Goal: Information Seeking & Learning: Understand process/instructions

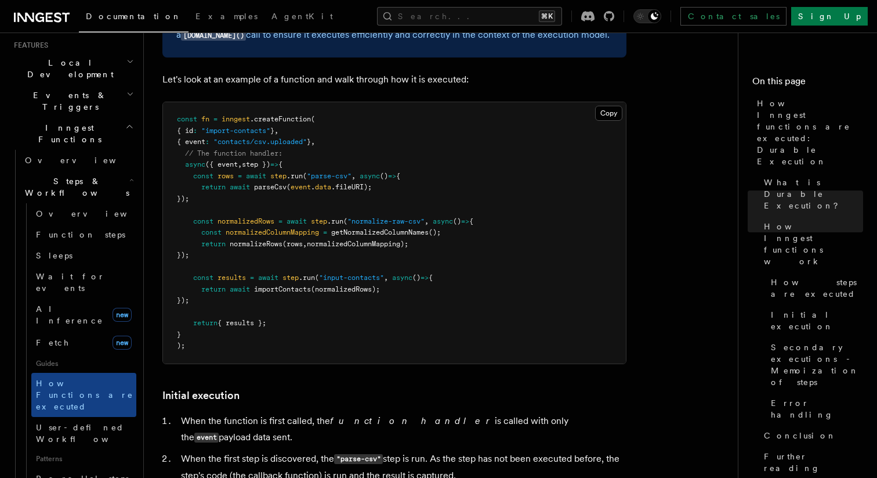
scroll to position [1031, 0]
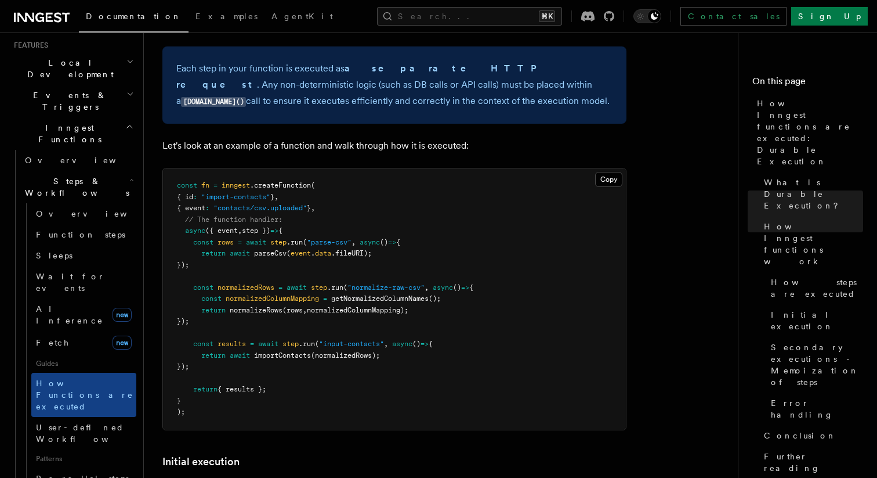
drag, startPoint x: 312, startPoint y: 201, endPoint x: 186, endPoint y: 201, distance: 125.4
click at [186, 201] on pre "const fn = inngest .createFunction ( { id : "import-contacts" } , { event : "co…" at bounding box center [394, 298] width 463 height 261
click at [229, 243] on pre "const fn = inngest .createFunction ( { id : "import-contacts" } , { event : "co…" at bounding box center [394, 298] width 463 height 261
click at [102, 85] on h2 "Events & Triggers" at bounding box center [72, 101] width 127 height 32
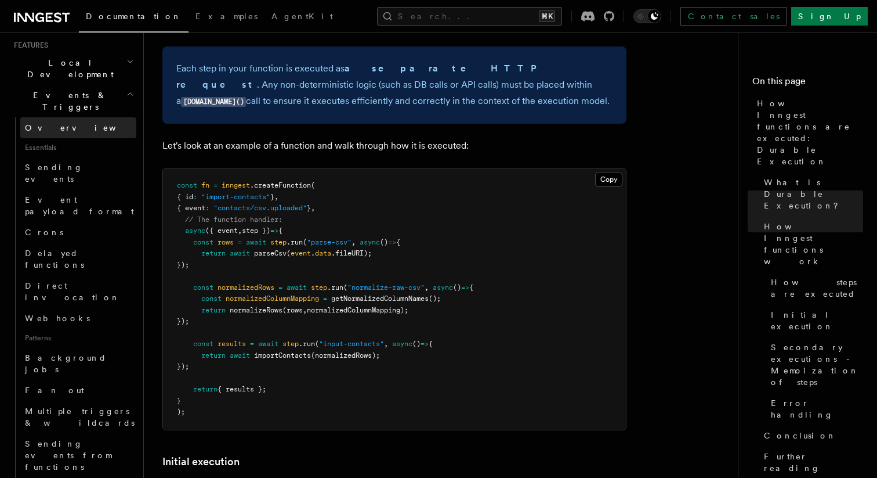
click at [103, 117] on link "Overview" at bounding box center [78, 127] width 116 height 21
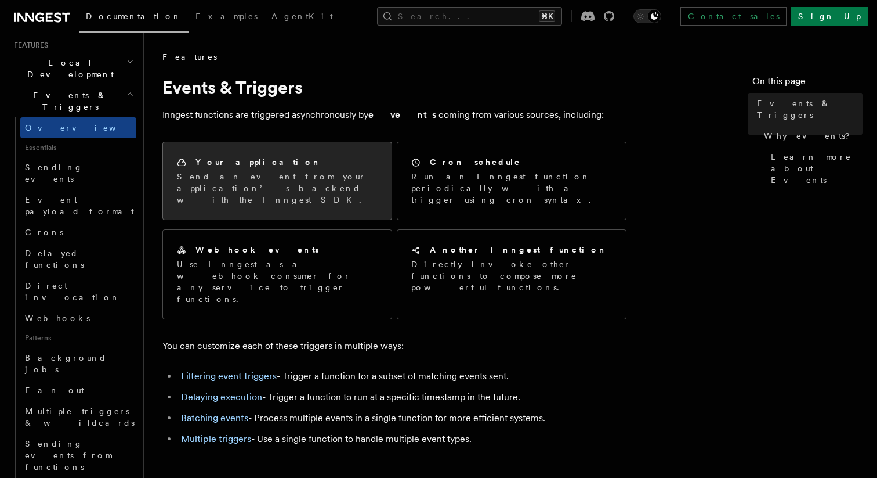
click at [252, 178] on p "Send an event from your application’s backend with the Inngest SDK." at bounding box center [277, 188] width 201 height 35
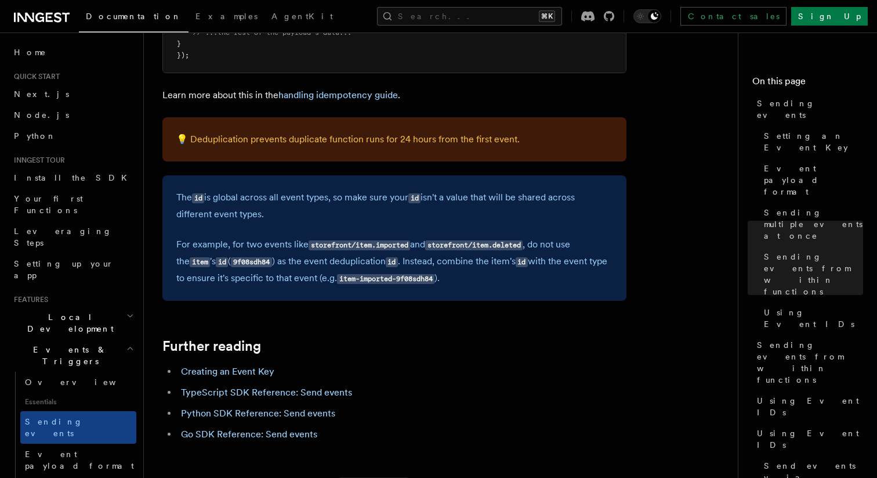
scroll to position [3370, 0]
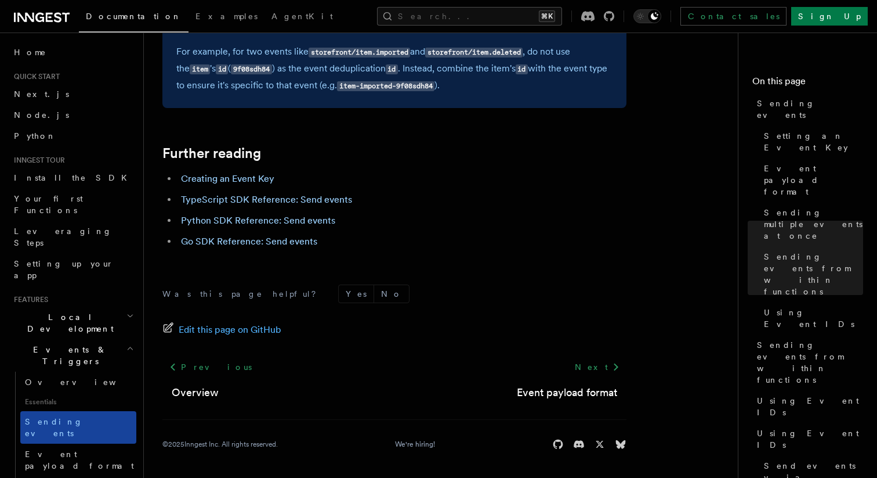
click at [134, 411] on link "Sending events" at bounding box center [78, 427] width 116 height 32
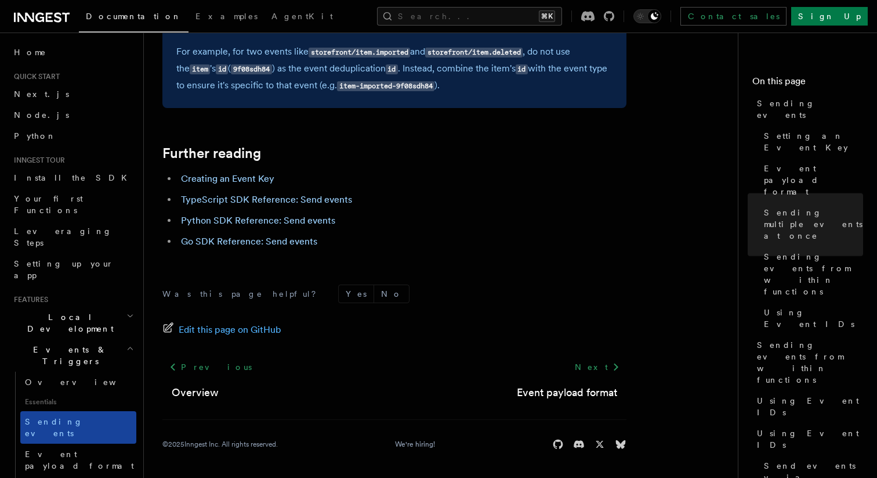
scroll to position [0, 0]
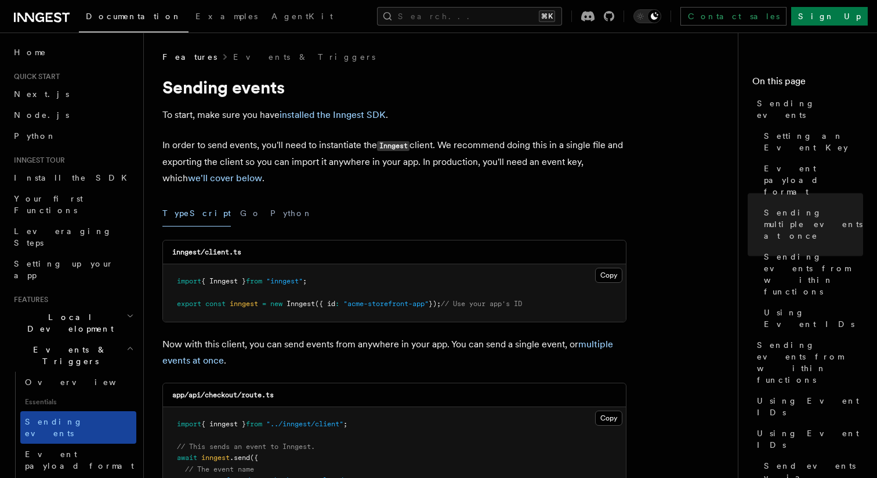
click at [134, 411] on link "Sending events" at bounding box center [78, 427] width 116 height 32
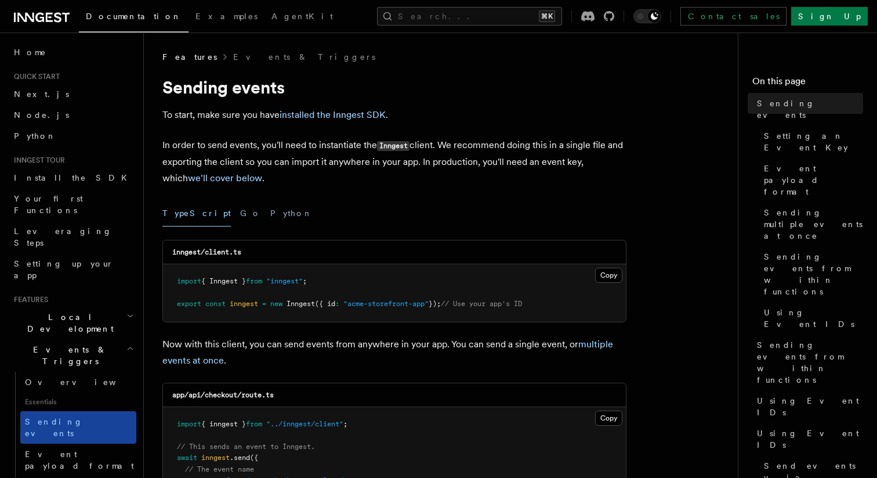
click at [134, 411] on link "Sending events" at bounding box center [78, 427] width 116 height 32
click at [138, 380] on header "Search... Documentation Examples AgentKit Home Quick start Next.js Node.js Pyth…" at bounding box center [72, 254] width 144 height 445
